Goal: Navigation & Orientation: Find specific page/section

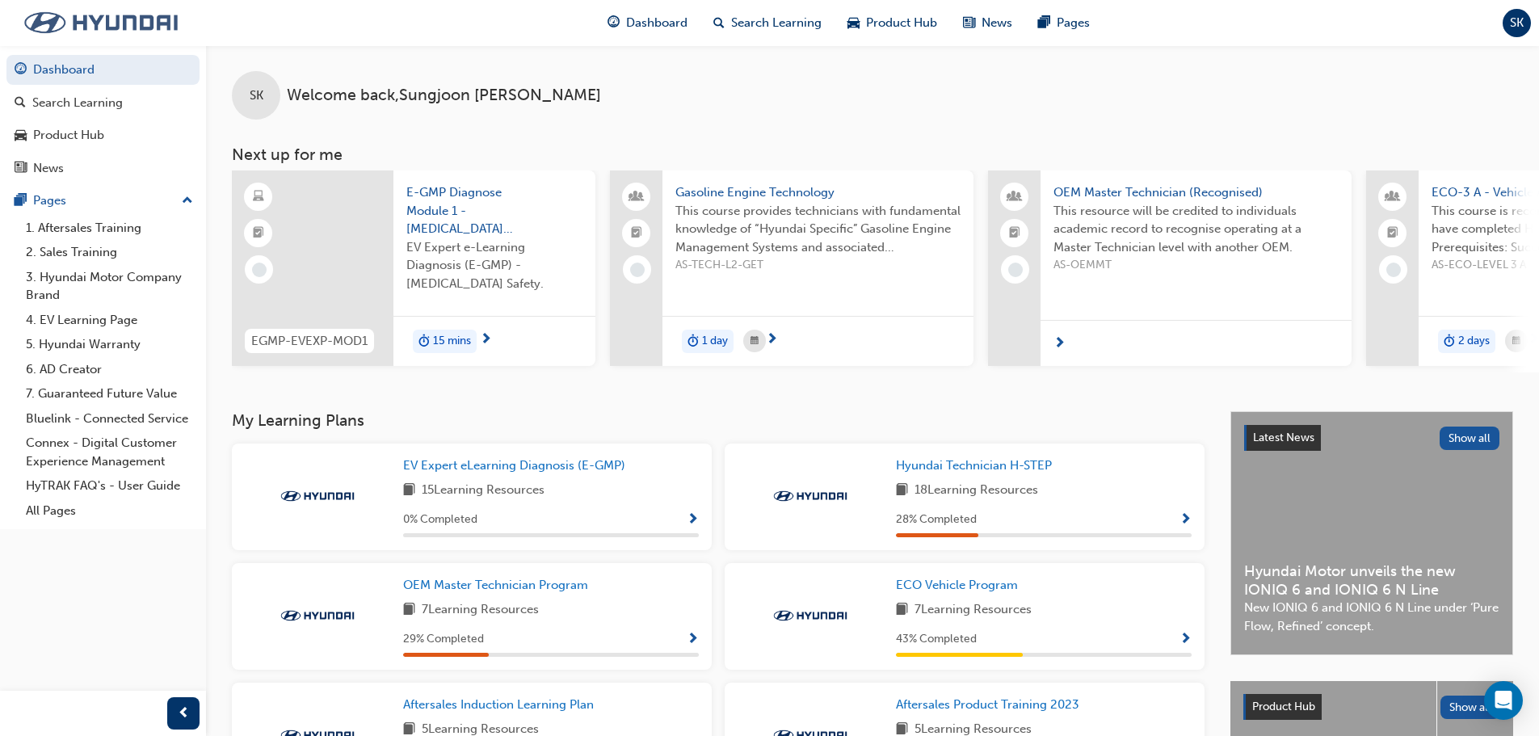
click at [78, 28] on img at bounding box center [101, 23] width 186 height 34
